Goal: Obtain resource: Obtain resource

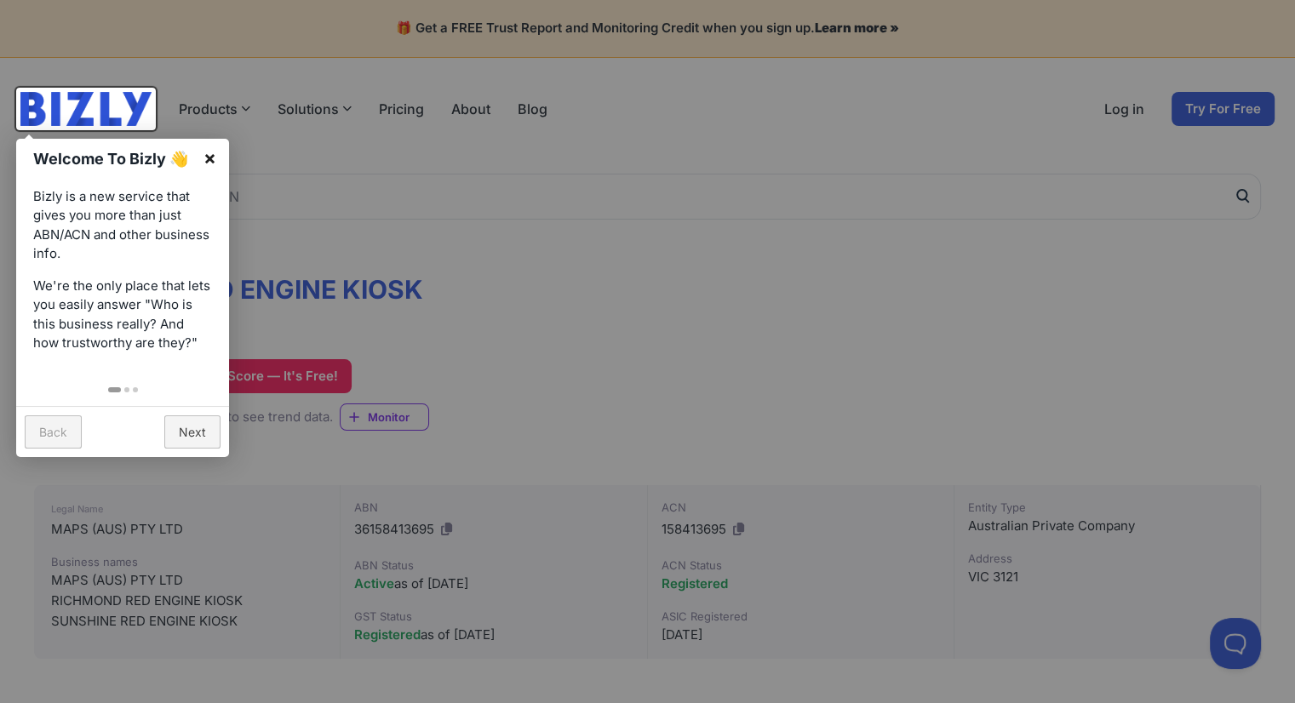
click at [211, 161] on link "×" at bounding box center [210, 158] width 38 height 38
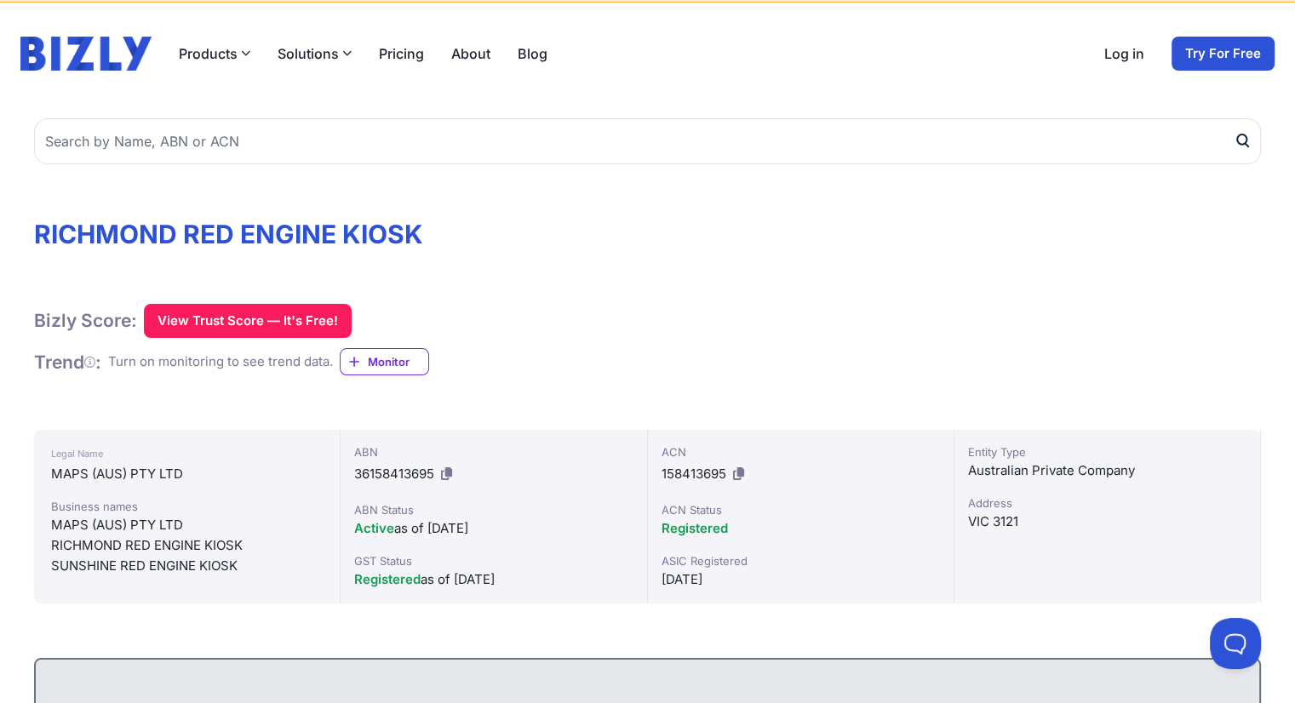
scroll to position [85, 0]
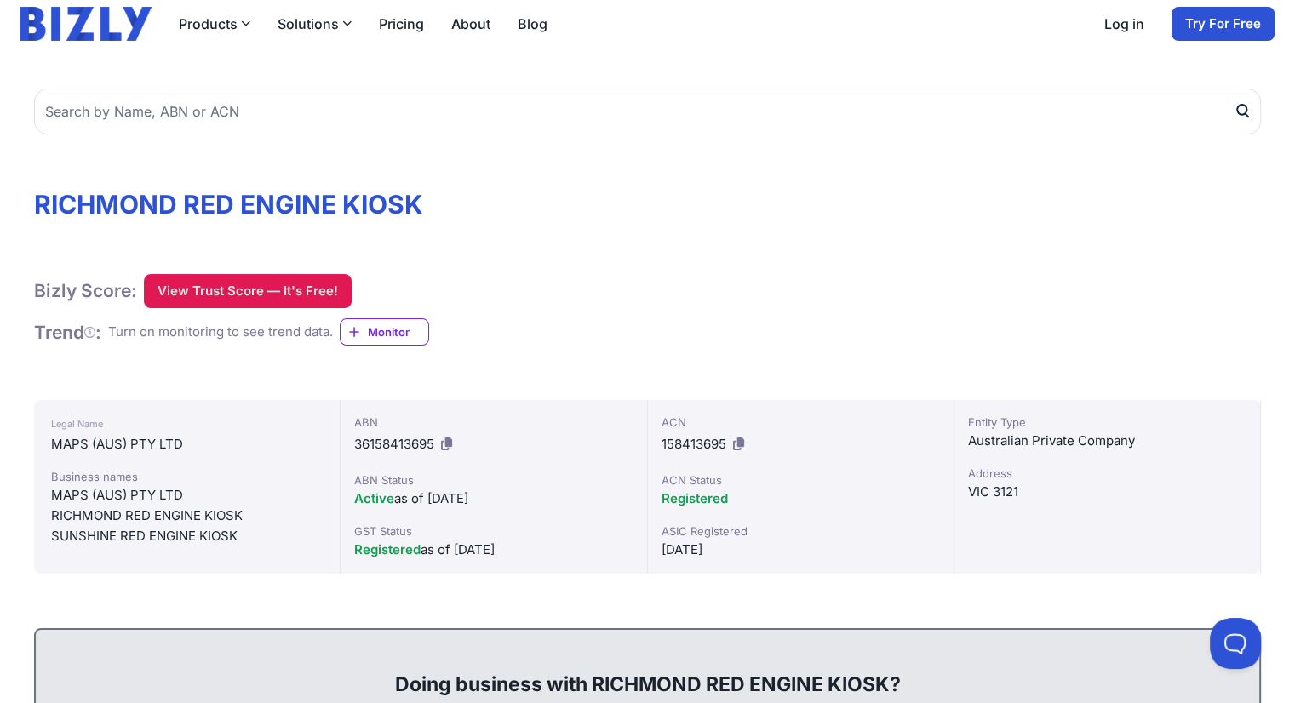
click at [293, 290] on button "View Trust Score — It's Free!" at bounding box center [248, 291] width 208 height 34
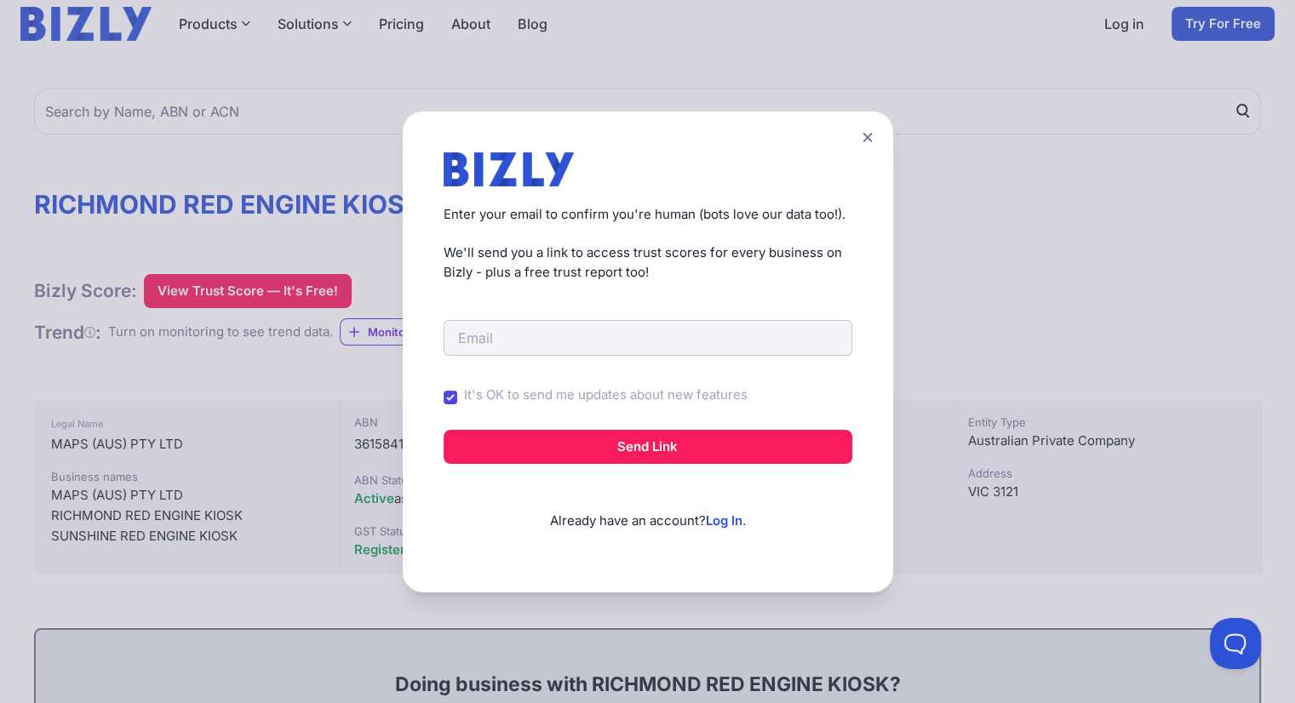
click at [868, 137] on icon at bounding box center [868, 137] width 10 height 11
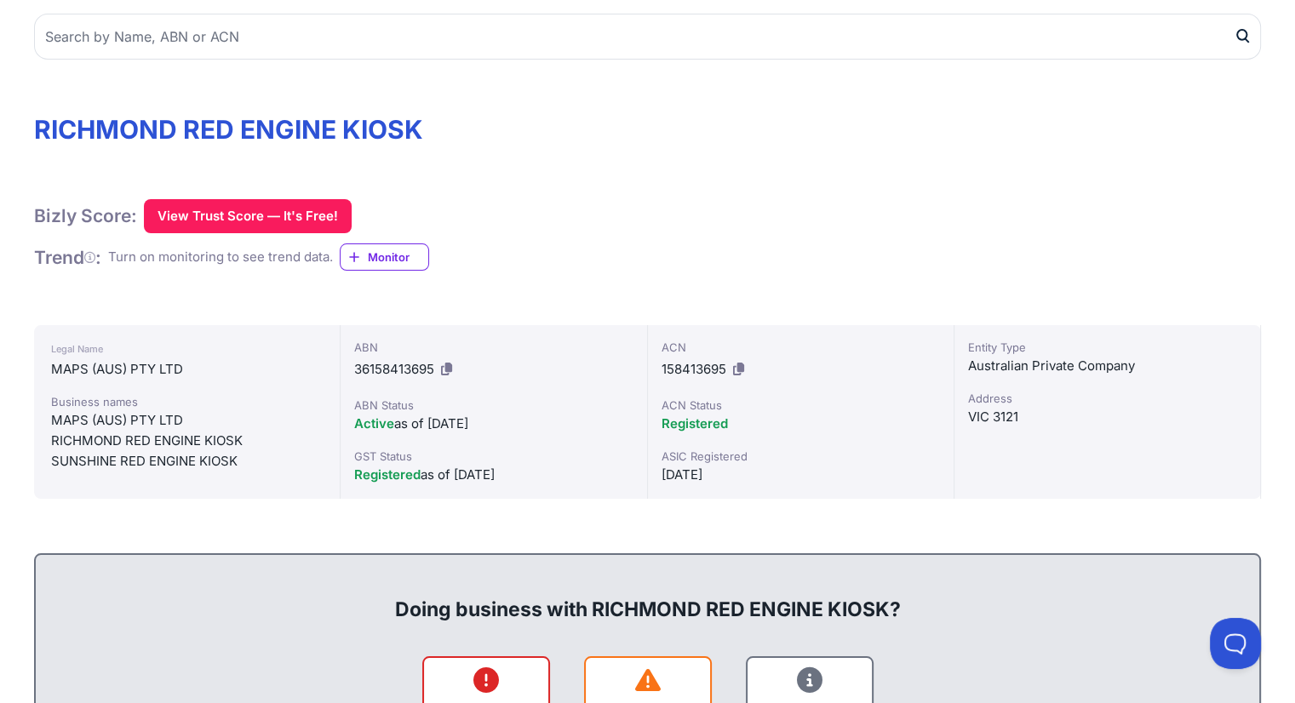
scroll to position [170, 0]
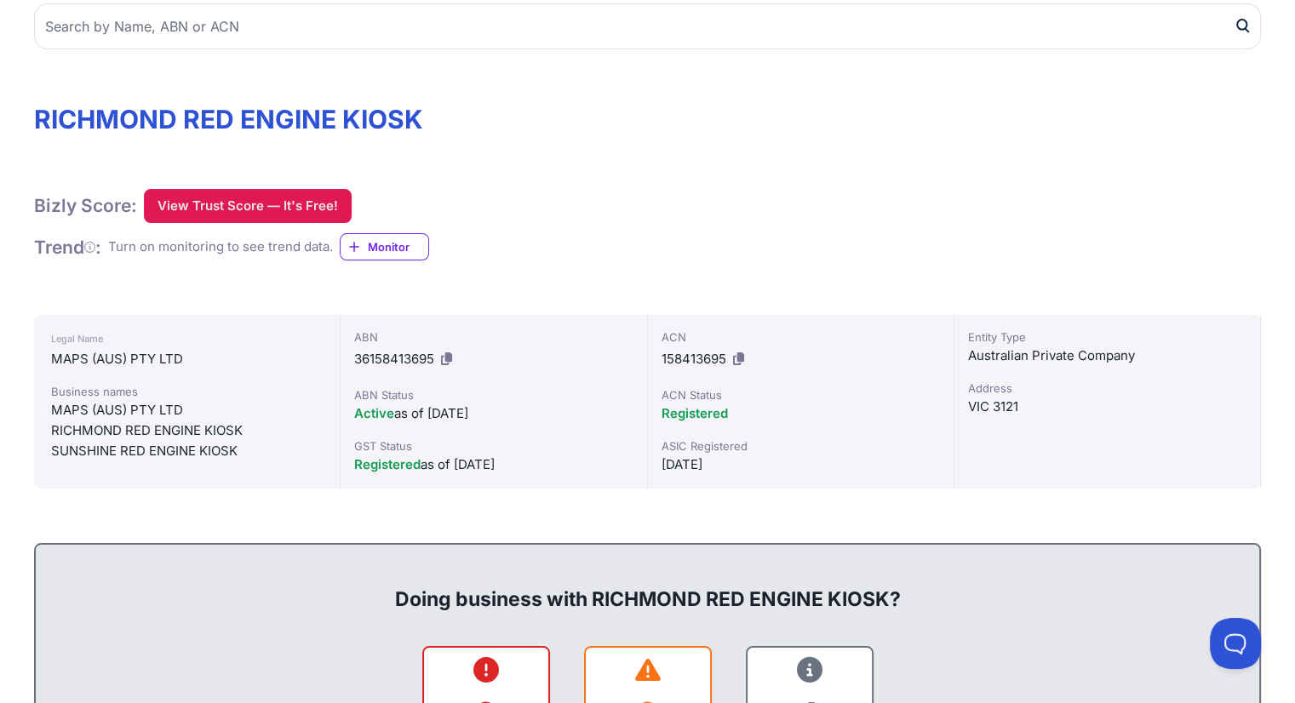
click at [292, 205] on button "View Trust Score — It's Free!" at bounding box center [248, 206] width 208 height 34
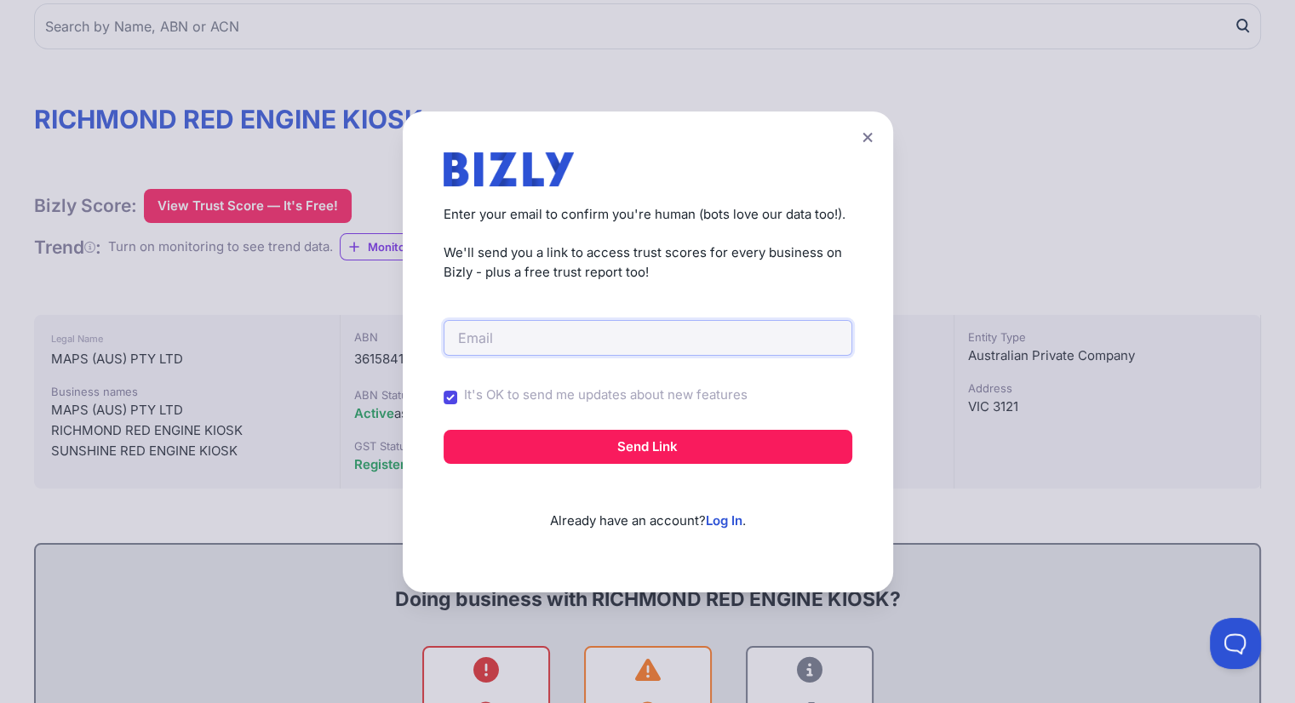
click at [623, 341] on input "email" at bounding box center [648, 338] width 409 height 36
type input "[PERSON_NAME][EMAIL_ADDRESS][PERSON_NAME][DOMAIN_NAME]"
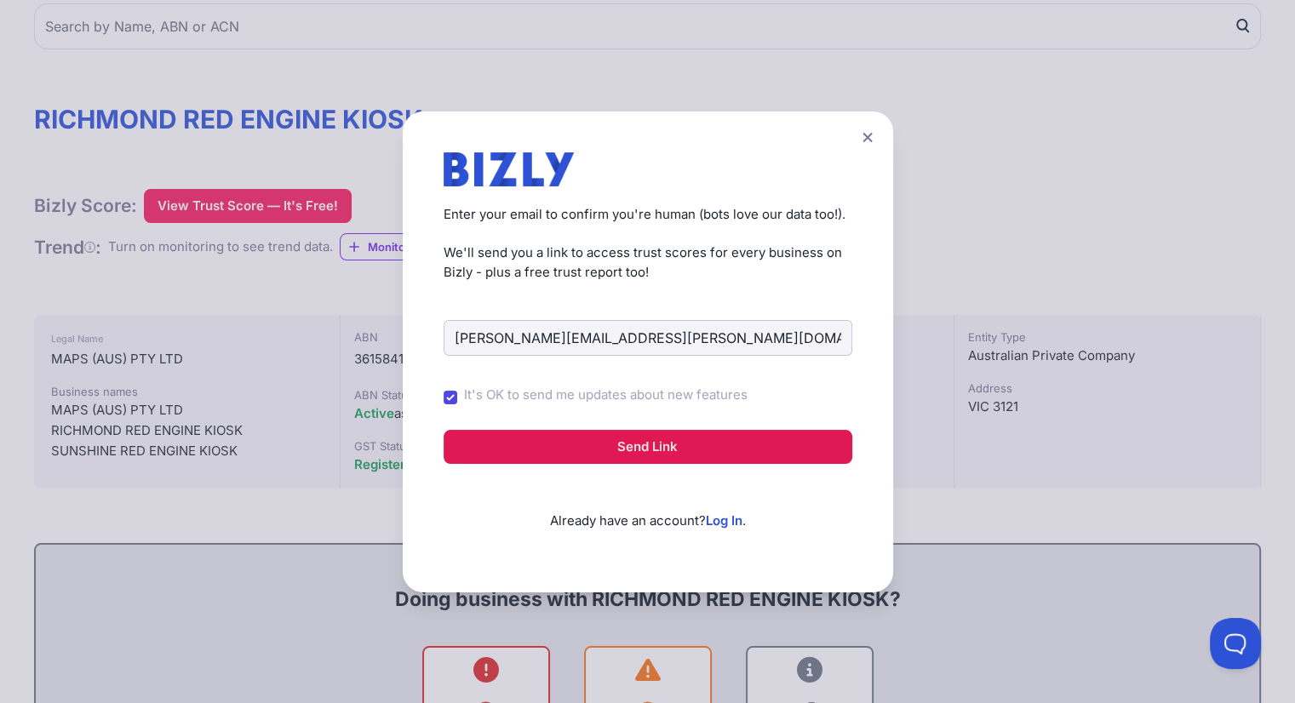
click at [616, 448] on button "Send Link" at bounding box center [648, 447] width 409 height 34
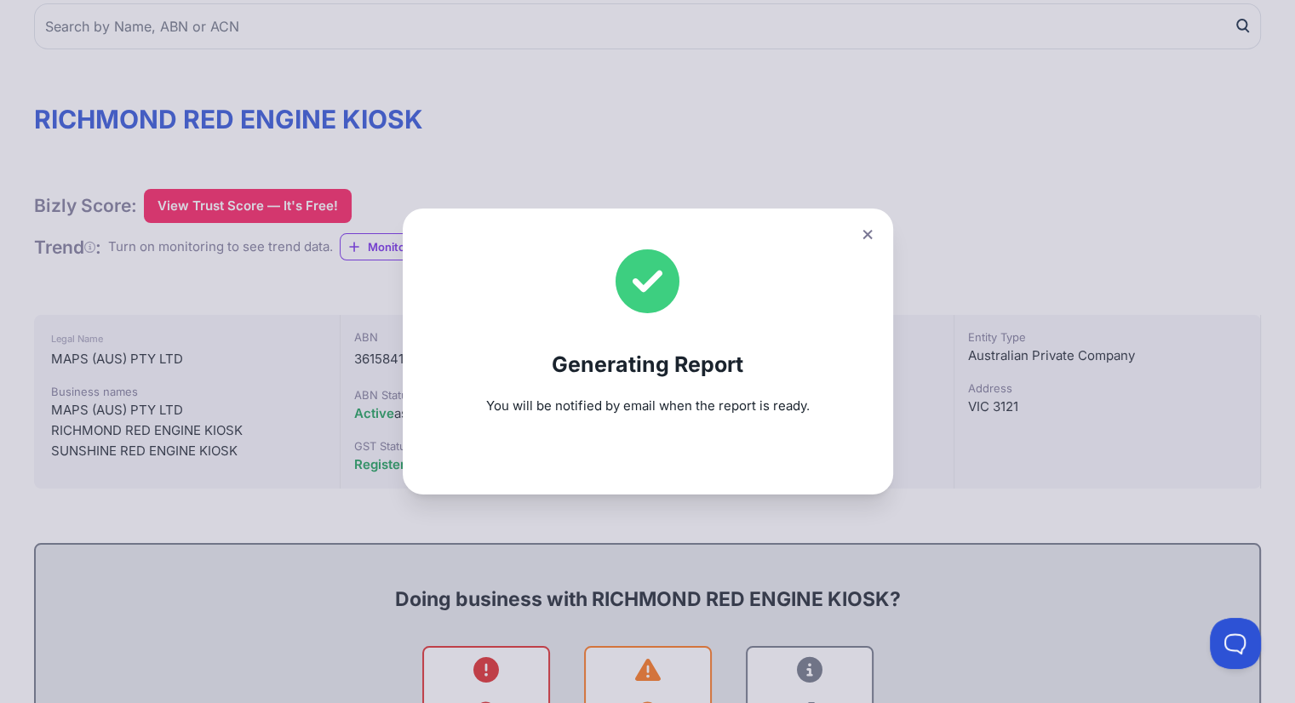
click at [871, 237] on icon at bounding box center [867, 234] width 9 height 9
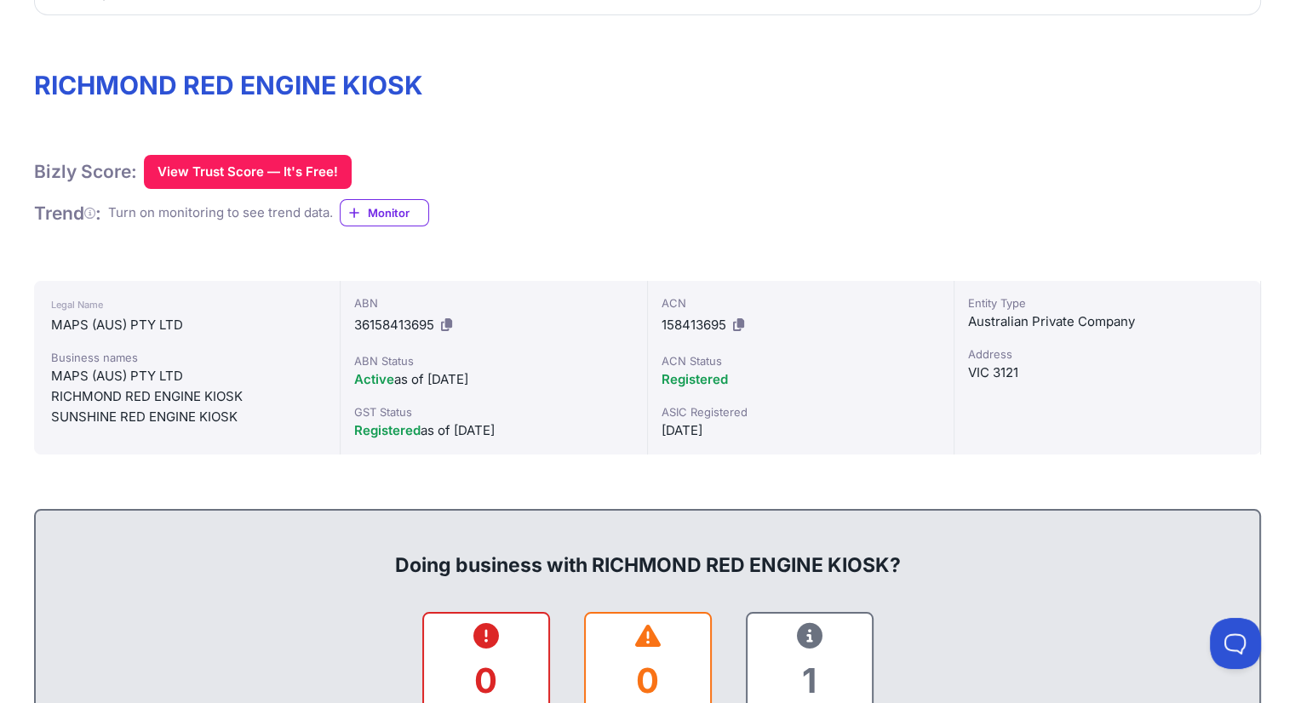
scroll to position [85, 0]
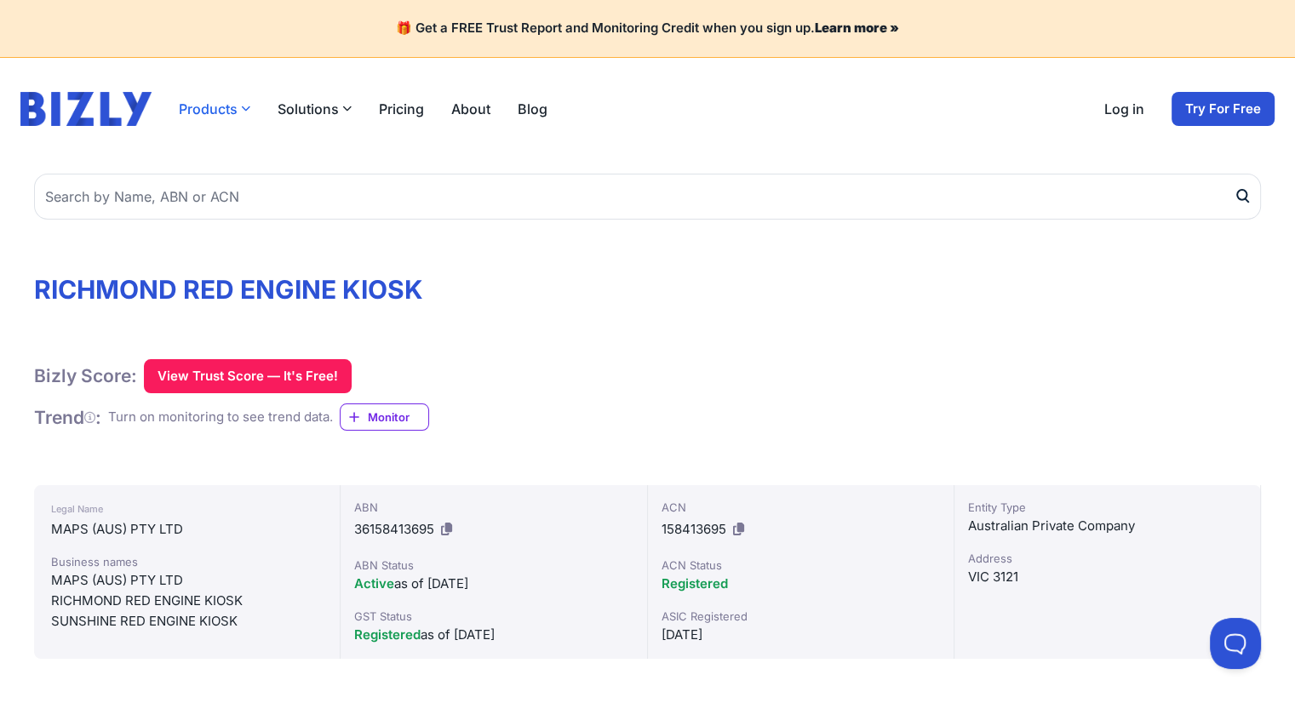
click at [241, 110] on icon "button" at bounding box center [245, 108] width 9 height 9
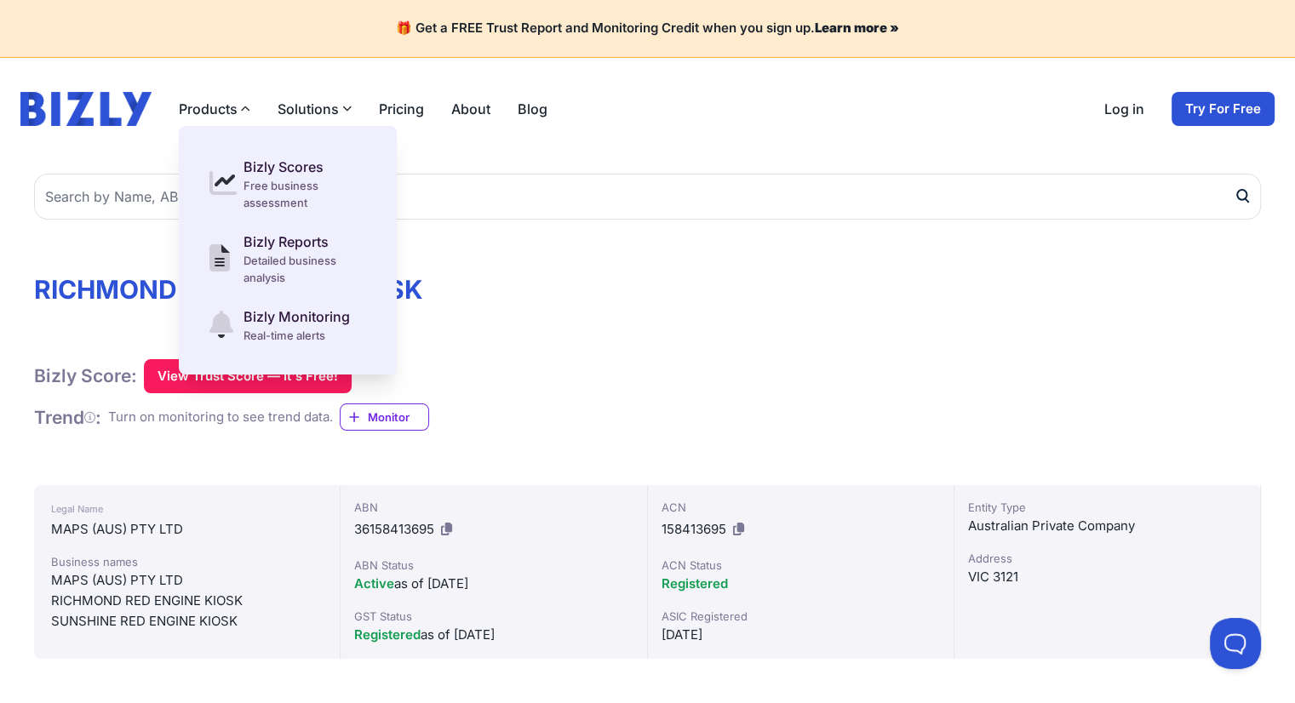
click at [342, 108] on icon "button" at bounding box center [346, 108] width 9 height 9
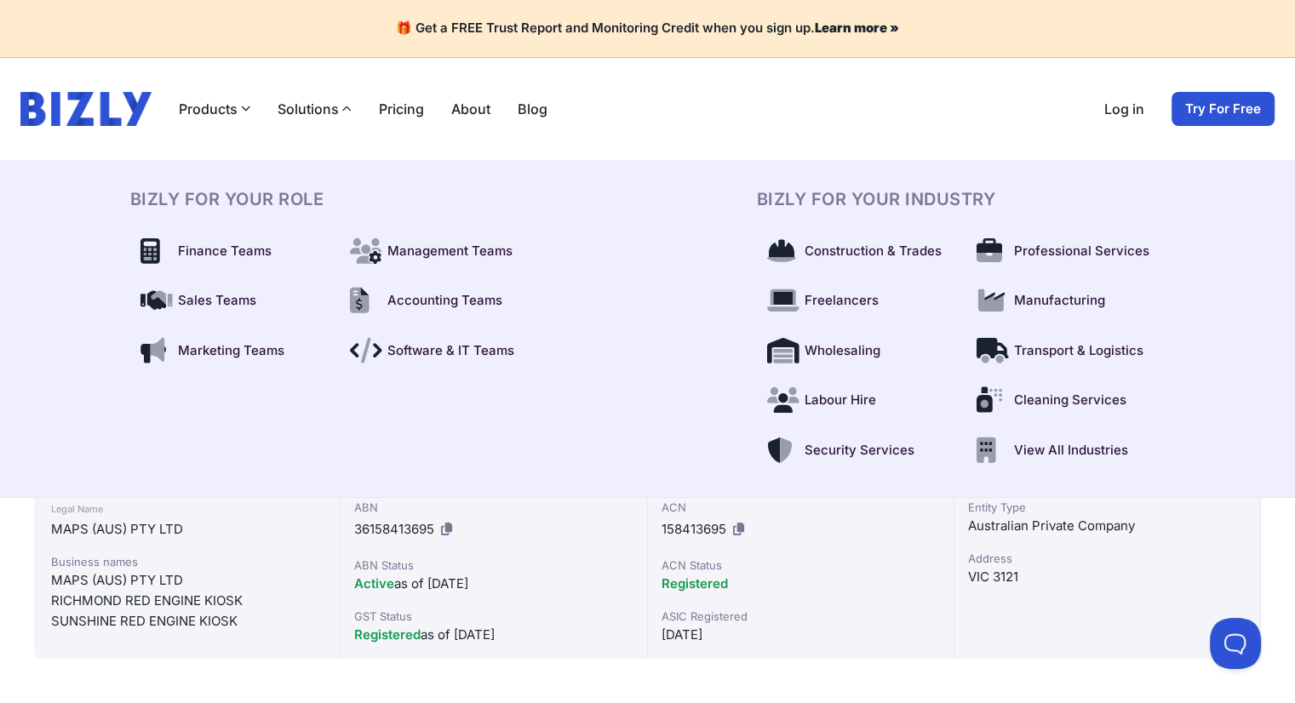
click at [363, 143] on header "Products Bizly Scores Free business assessment Bizly Reports Detailed business …" at bounding box center [647, 109] width 1295 height 102
